Goal: Task Accomplishment & Management: Use online tool/utility

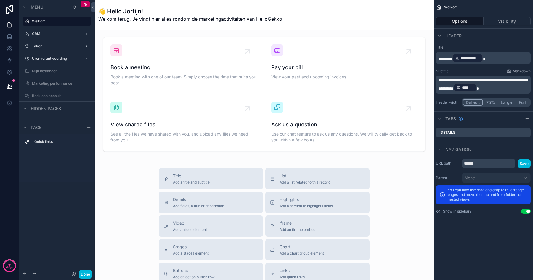
click at [87, 271] on button "Done" at bounding box center [85, 274] width 13 height 9
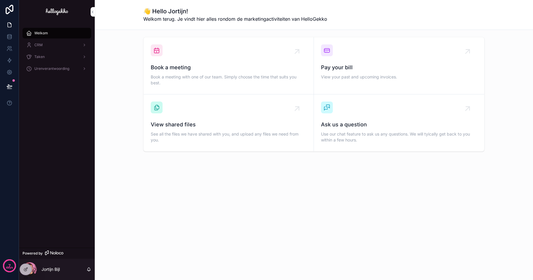
click at [51, 45] on div "CRM" at bounding box center [57, 44] width 62 height 9
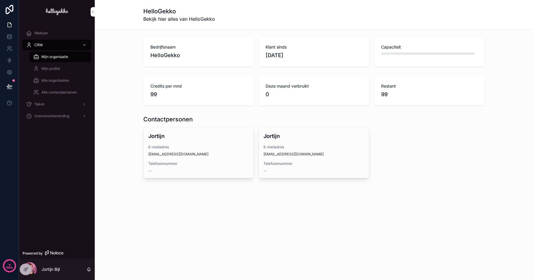
click at [49, 55] on span "Mijn organisatie" at bounding box center [54, 57] width 27 height 5
click at [49, 73] on div "Mijn profiel" at bounding box center [60, 68] width 55 height 9
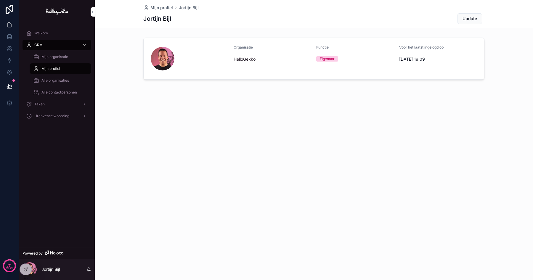
click at [46, 32] on span "Welkom" at bounding box center [41, 33] width 14 height 5
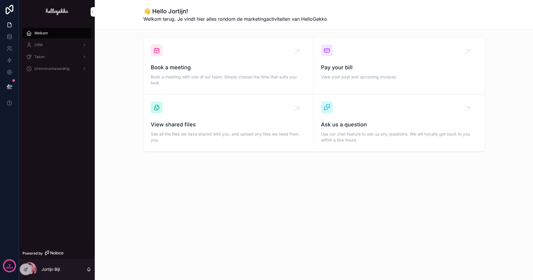
click at [22, 270] on div at bounding box center [26, 269] width 12 height 11
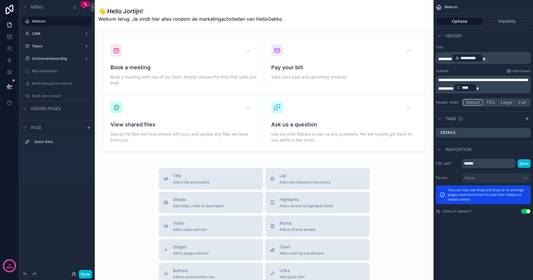
click at [0, 0] on icon "scrollable content" at bounding box center [0, 0] width 0 height 0
click at [478, 37] on div "Header" at bounding box center [484, 35] width 100 height 14
click at [478, 135] on div "Details" at bounding box center [483, 132] width 95 height 9
click at [0, 0] on icon "scrollable content" at bounding box center [0, 0] width 0 height 0
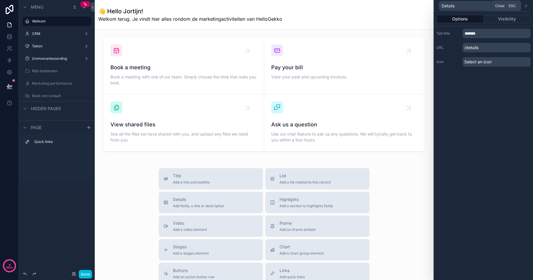
click at [526, 5] on icon at bounding box center [526, 6] width 2 height 2
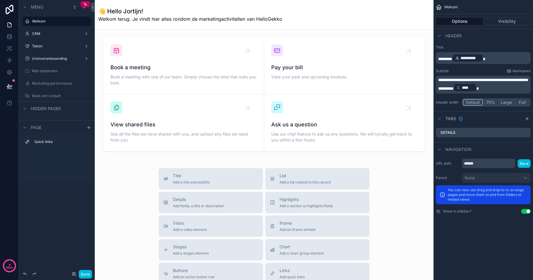
click at [0, 0] on icon "scrollable content" at bounding box center [0, 0] width 0 height 0
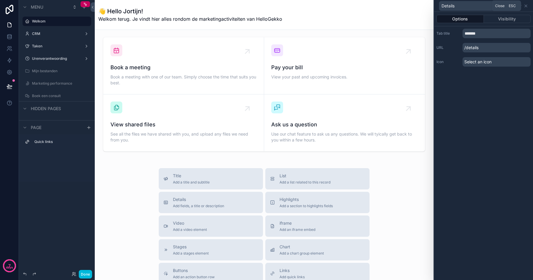
click at [527, 7] on icon at bounding box center [526, 6] width 5 height 5
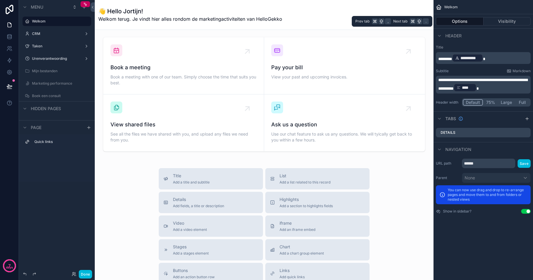
click at [506, 24] on button "Visibility" at bounding box center [507, 21] width 47 height 8
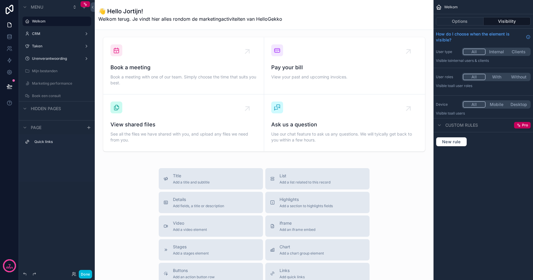
click at [36, 36] on label "CRM" at bounding box center [55, 33] width 47 height 5
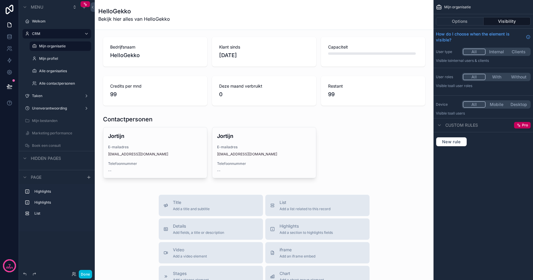
click at [451, 19] on button "Options" at bounding box center [460, 21] width 48 height 8
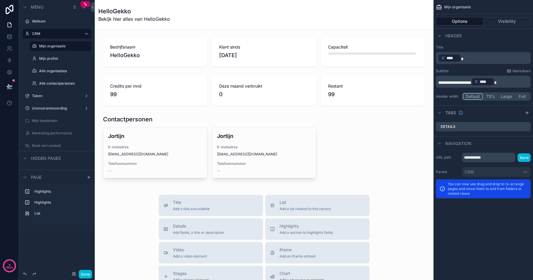
click at [47, 61] on label "Mijn profiel" at bounding box center [63, 58] width 49 height 5
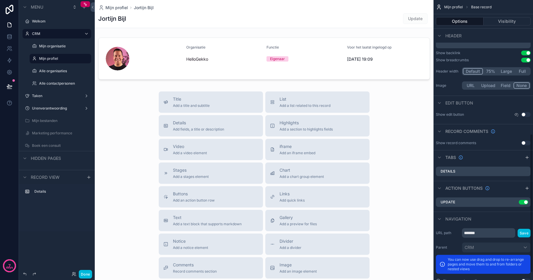
scroll to position [267, 0]
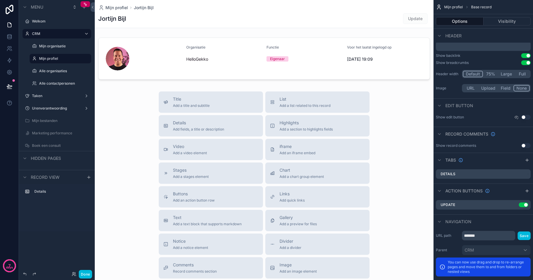
click at [525, 63] on button "Use setting" at bounding box center [525, 62] width 9 height 5
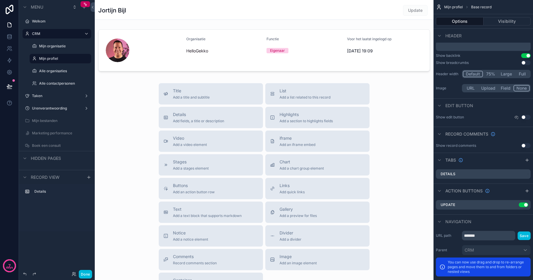
click at [57, 47] on label "Mijn organisatie" at bounding box center [63, 46] width 49 height 5
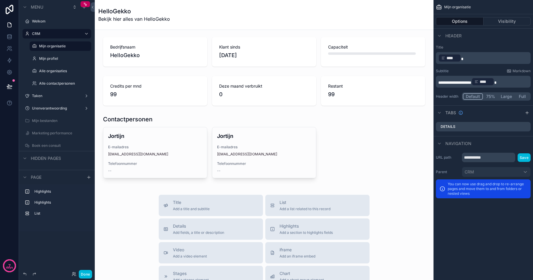
click at [520, 97] on button "Full" at bounding box center [522, 96] width 15 height 7
click at [473, 95] on button "Default" at bounding box center [473, 96] width 20 height 7
click at [53, 56] on div "Mijn profiel" at bounding box center [64, 58] width 51 height 5
click at [51, 60] on label "Mijn profiel" at bounding box center [63, 58] width 49 height 5
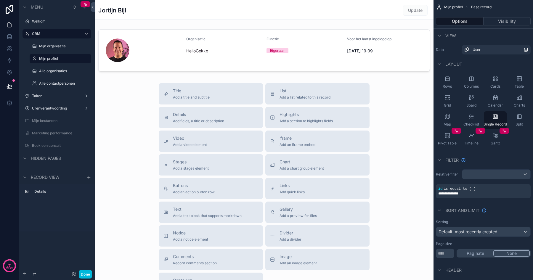
click at [51, 72] on label "Alle organisaties" at bounding box center [63, 71] width 49 height 5
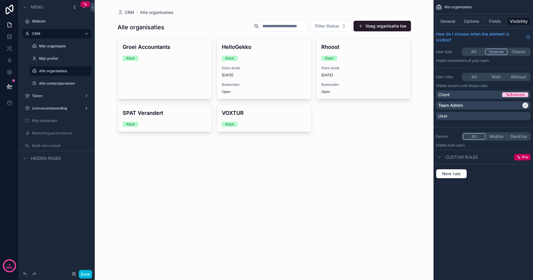
click at [453, 25] on button "General" at bounding box center [448, 21] width 24 height 8
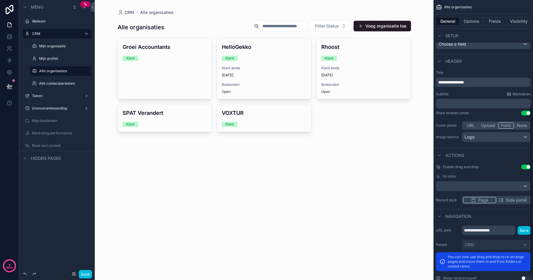
scroll to position [183, 0]
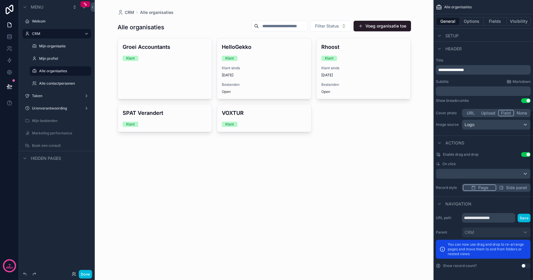
click at [527, 100] on button "Use setting" at bounding box center [525, 100] width 9 height 5
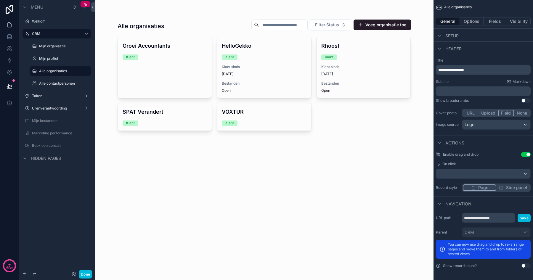
click at [460, 85] on div "Subtitle Markdown ﻿" at bounding box center [483, 87] width 95 height 17
click at [459, 92] on p "﻿" at bounding box center [484, 91] width 91 height 6
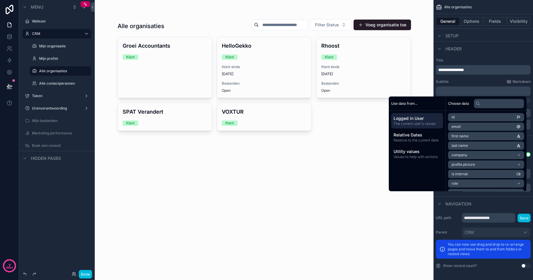
click at [139, 15] on div "scrollable content" at bounding box center [264, 75] width 303 height 150
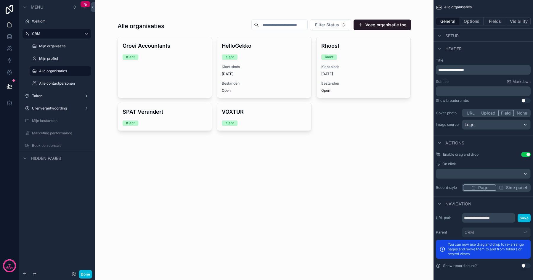
click at [61, 86] on div "Alle contactpersonen" at bounding box center [64, 83] width 51 height 5
click at [61, 84] on label "Alle contactpersonen" at bounding box center [63, 83] width 49 height 5
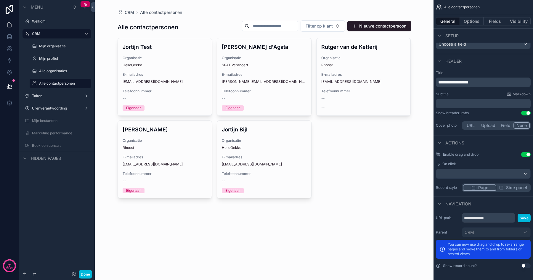
click at [528, 112] on button "Use setting" at bounding box center [525, 113] width 9 height 5
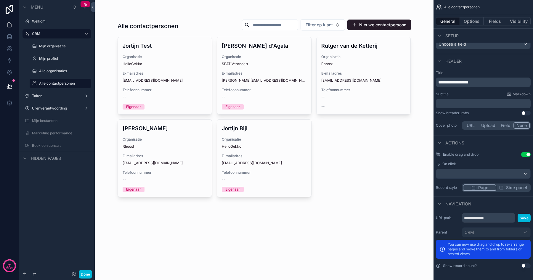
click at [53, 48] on label "Mijn organisatie" at bounding box center [63, 46] width 49 height 5
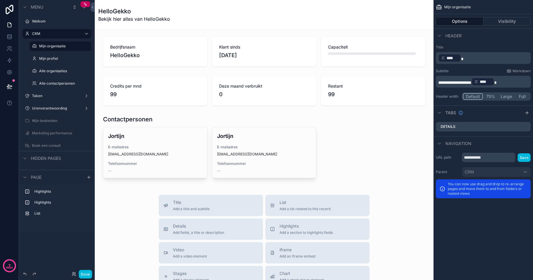
click at [469, 60] on p "﻿ **** ﻿" at bounding box center [484, 57] width 91 height 9
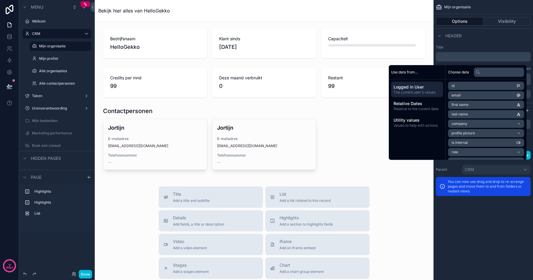
click at [469, 33] on div "Header" at bounding box center [484, 35] width 100 height 14
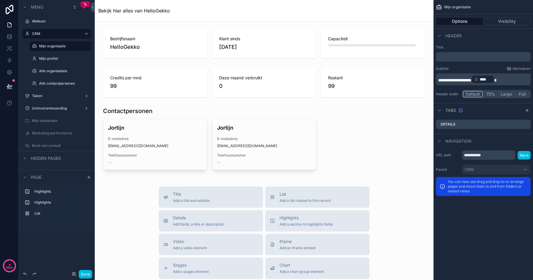
click at [465, 80] on span "**********" at bounding box center [455, 80] width 33 height 4
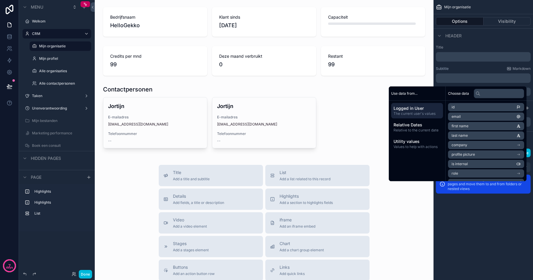
click at [42, 59] on label "Mijn profiel" at bounding box center [63, 58] width 49 height 5
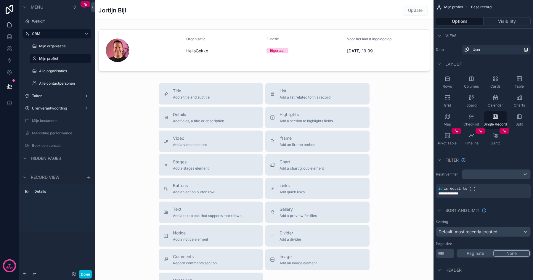
click at [48, 72] on label "Alle organisaties" at bounding box center [63, 71] width 49 height 5
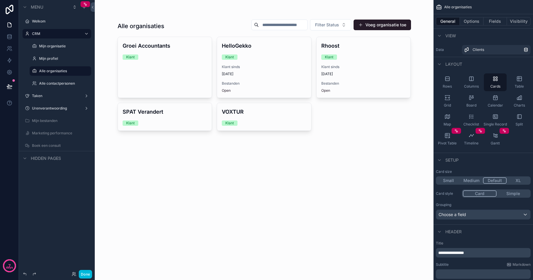
click at [49, 81] on label "Alle contactpersonen" at bounding box center [63, 83] width 49 height 5
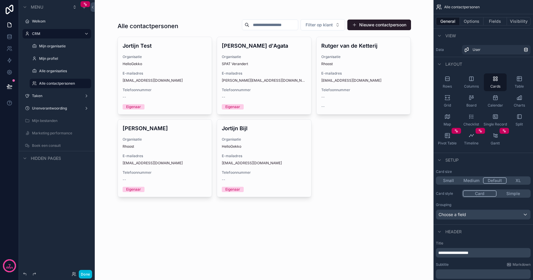
click at [51, 73] on label "Alle organisaties" at bounding box center [63, 71] width 49 height 5
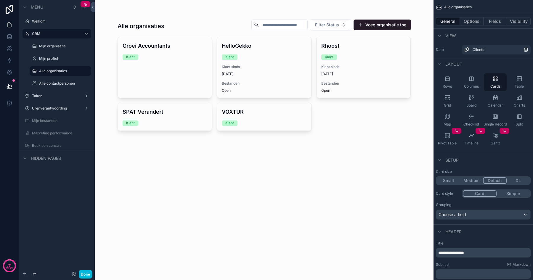
click at [51, 59] on label "Mijn profiel" at bounding box center [63, 58] width 49 height 5
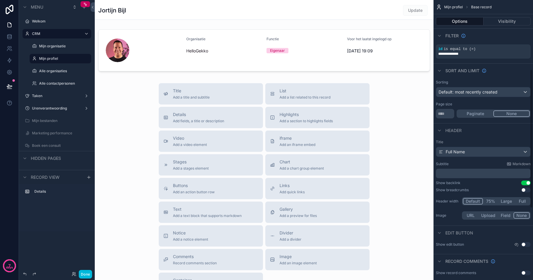
scroll to position [140, 0]
click at [476, 155] on div "Full Name" at bounding box center [483, 151] width 94 height 9
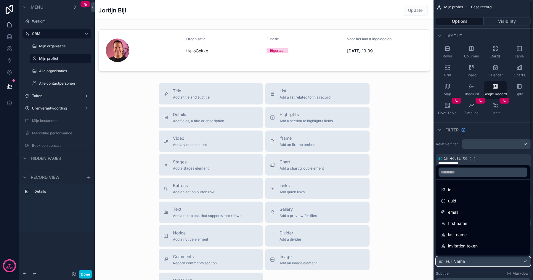
scroll to position [0, 0]
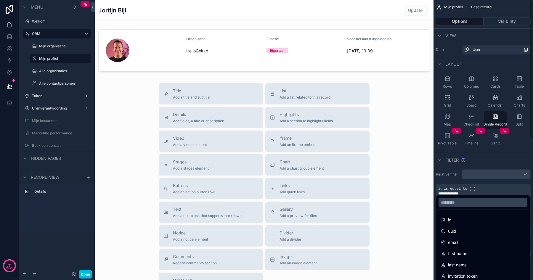
click at [489, 162] on div "scrollable content" at bounding box center [266, 140] width 533 height 280
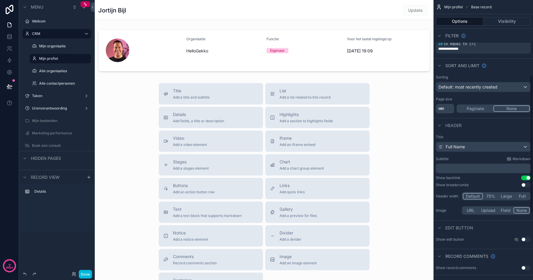
scroll to position [152, 0]
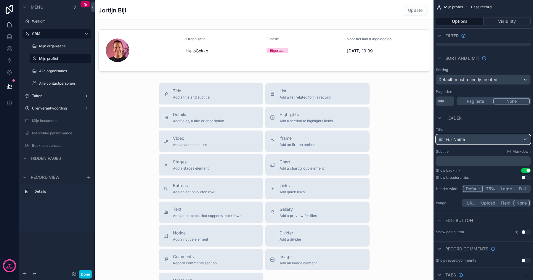
click at [470, 137] on div "Full Name" at bounding box center [483, 139] width 94 height 9
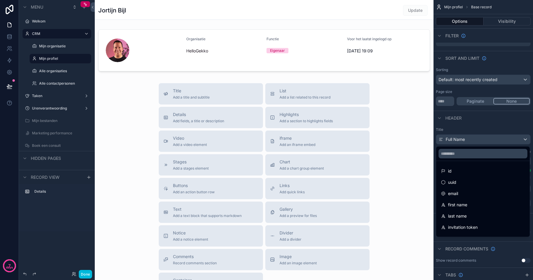
click at [470, 137] on div "scrollable content" at bounding box center [266, 140] width 533 height 280
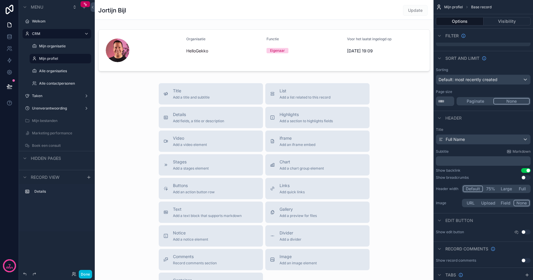
click at [63, 49] on div "Mijn organisatie" at bounding box center [64, 46] width 51 height 5
click at [58, 49] on div "Mijn organisatie" at bounding box center [64, 46] width 51 height 5
click at [57, 46] on label "Mijn organisatie" at bounding box center [63, 46] width 49 height 5
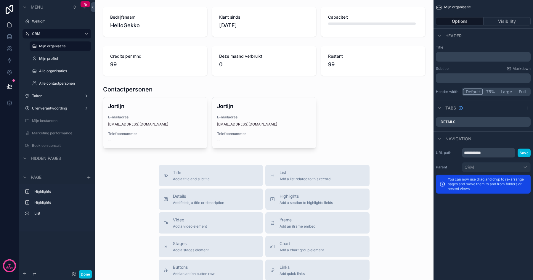
click at [451, 57] on p "﻿" at bounding box center [484, 57] width 91 height 6
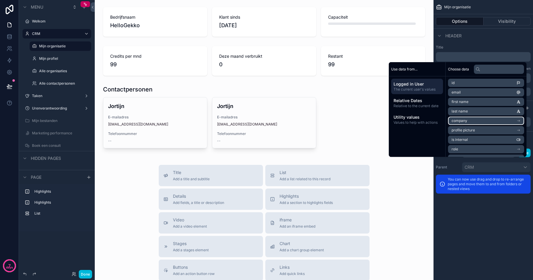
click at [469, 120] on li "company" at bounding box center [486, 121] width 76 height 8
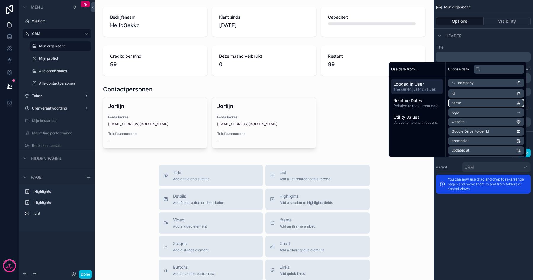
click at [462, 101] on li "name" at bounding box center [486, 103] width 76 height 8
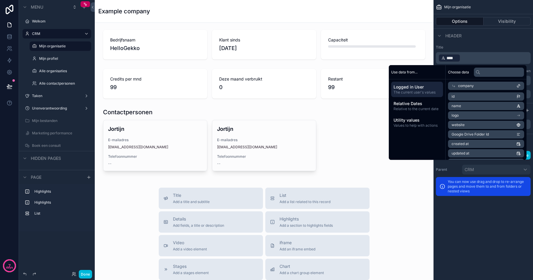
click at [468, 59] on p "﻿ **** ﻿ ﻿" at bounding box center [484, 57] width 91 height 9
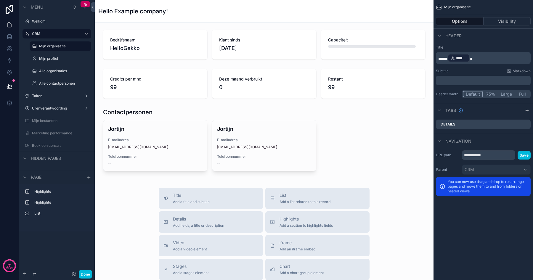
click at [339, 121] on div "scrollable content" at bounding box center [264, 140] width 329 height 68
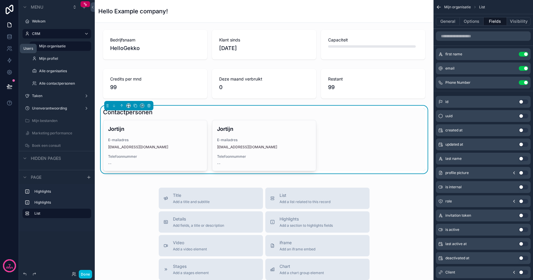
click at [9, 47] on icon at bounding box center [9, 48] width 2 height 2
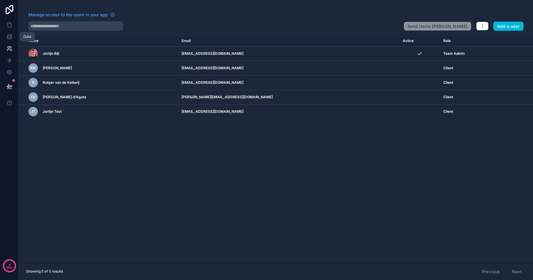
click at [9, 38] on icon at bounding box center [10, 37] width 6 height 6
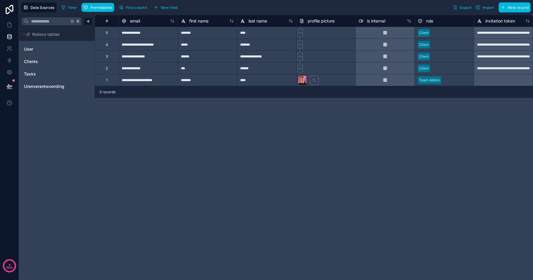
click at [33, 51] on span "User" at bounding box center [28, 49] width 9 height 6
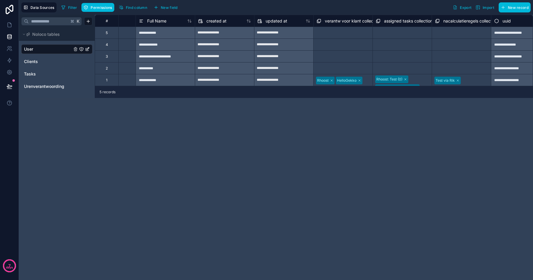
scroll to position [0, 771]
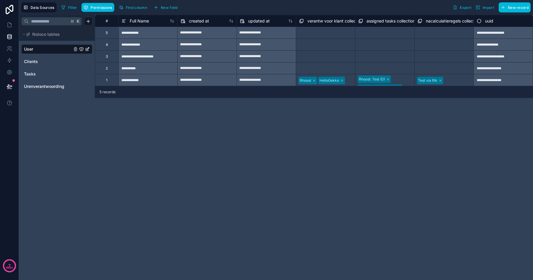
click at [170, 8] on span "New field" at bounding box center [169, 7] width 17 height 4
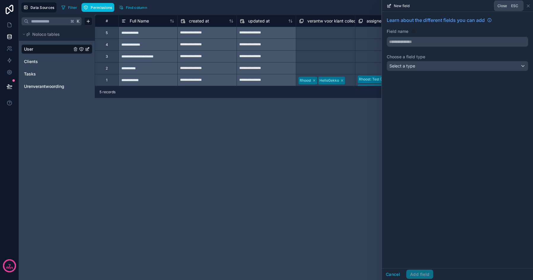
click at [528, 4] on icon at bounding box center [528, 6] width 5 height 5
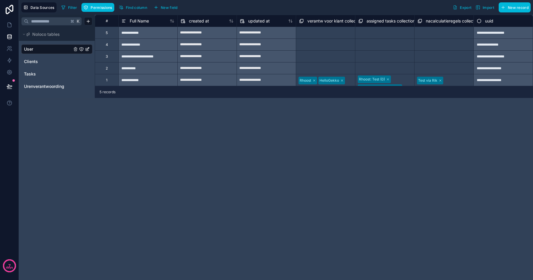
click at [137, 8] on span "Find column" at bounding box center [136, 7] width 21 height 4
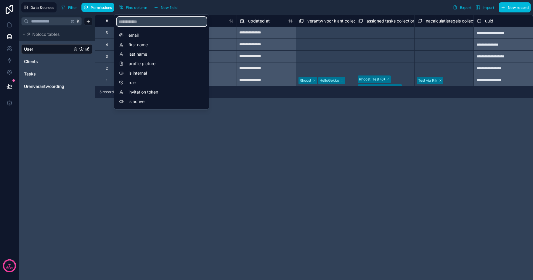
click at [143, 22] on input "scrollable content" at bounding box center [162, 21] width 90 height 9
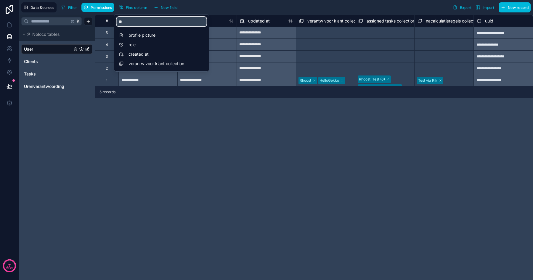
type input "*"
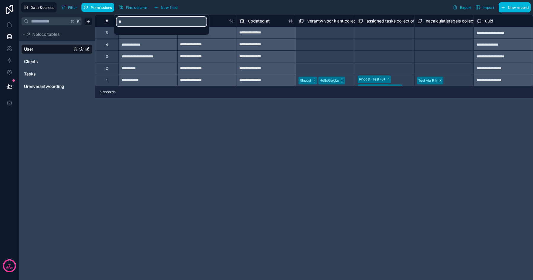
type input "*"
